Goal: Task Accomplishment & Management: Manage account settings

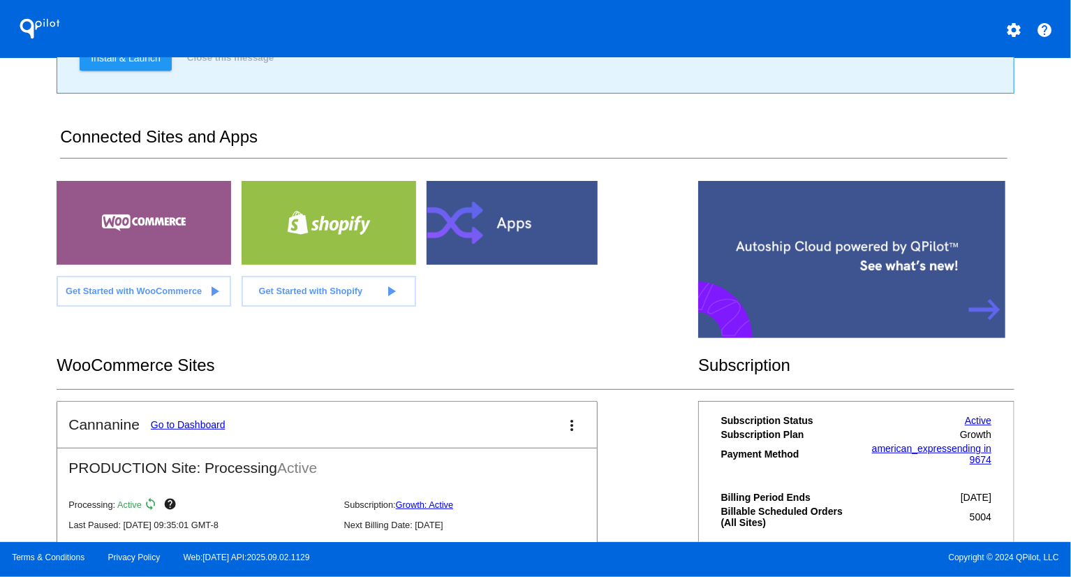
scroll to position [274, 0]
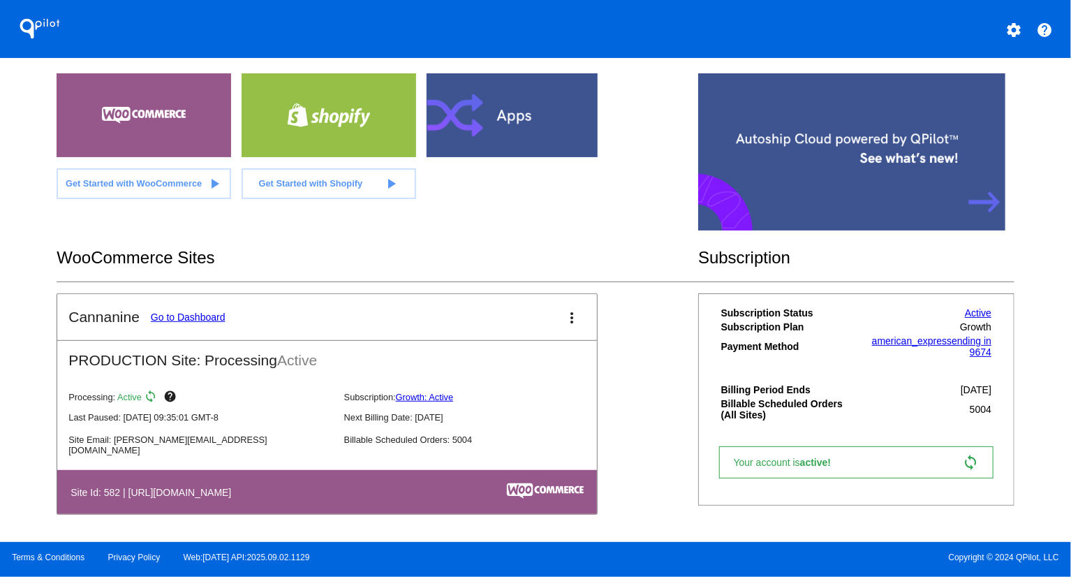
click at [204, 312] on link "Go to Dashboard" at bounding box center [188, 316] width 75 height 11
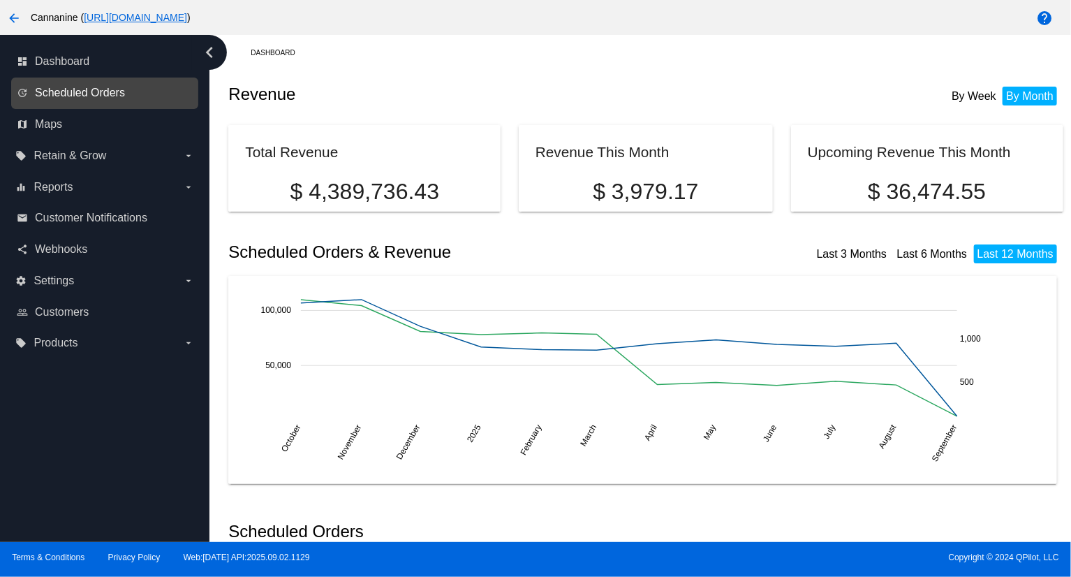
click at [100, 96] on span "Scheduled Orders" at bounding box center [80, 93] width 90 height 13
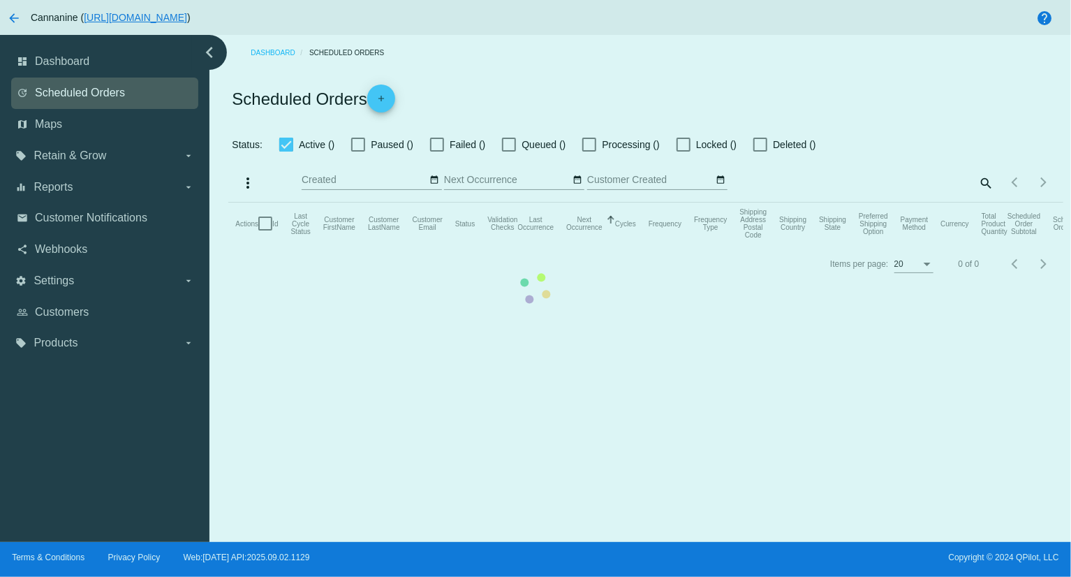
checkbox input "true"
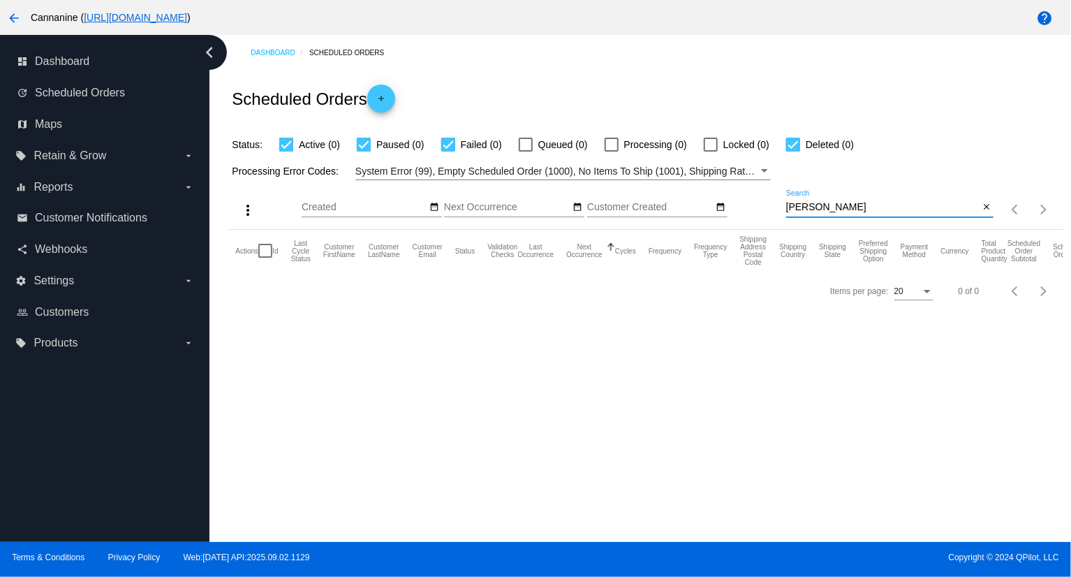
drag, startPoint x: 873, startPoint y: 204, endPoint x: 769, endPoint y: 207, distance: 104.0
click at [776, 205] on div "more_vert Sep Jan Feb Mar [DATE]" at bounding box center [645, 205] width 834 height 50
paste input "[EMAIL_ADDRESS][DOMAIN_NAME]"
type input "[EMAIL_ADDRESS][DOMAIN_NAME]"
